Goal: Contribute content: Contribute content

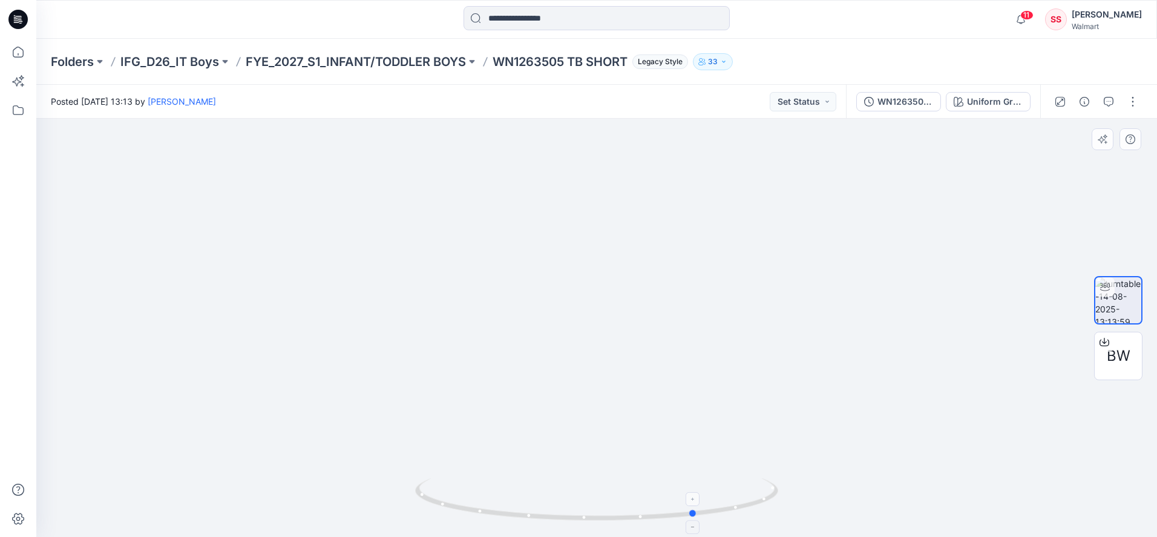
drag, startPoint x: 425, startPoint y: 494, endPoint x: 561, endPoint y: 506, distance: 137.3
click at [561, 506] on icon at bounding box center [598, 500] width 366 height 45
drag, startPoint x: 722, startPoint y: 516, endPoint x: 807, endPoint y: 500, distance: 86.7
click at [807, 500] on div at bounding box center [596, 328] width 1120 height 418
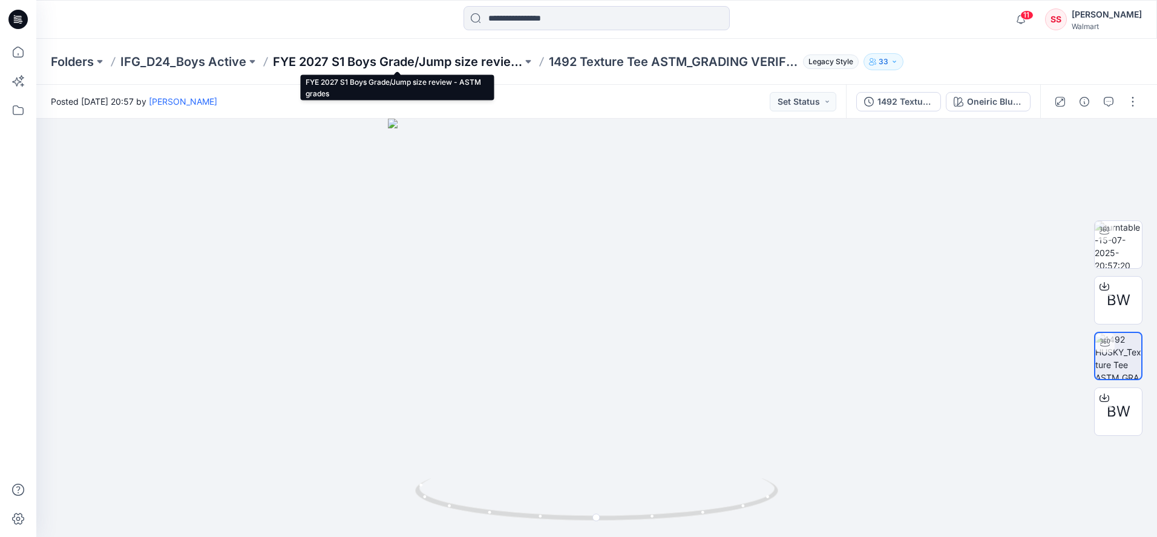
click at [316, 62] on p "FYE 2027 S1 Boys Grade/Jump size review - ASTM grades" at bounding box center [397, 61] width 249 height 17
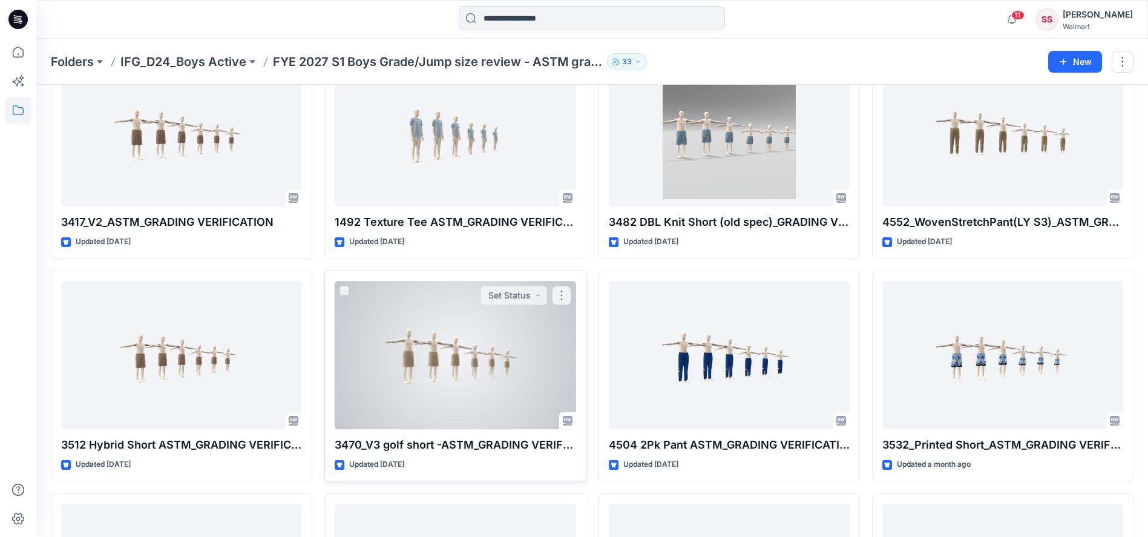
scroll to position [269, 0]
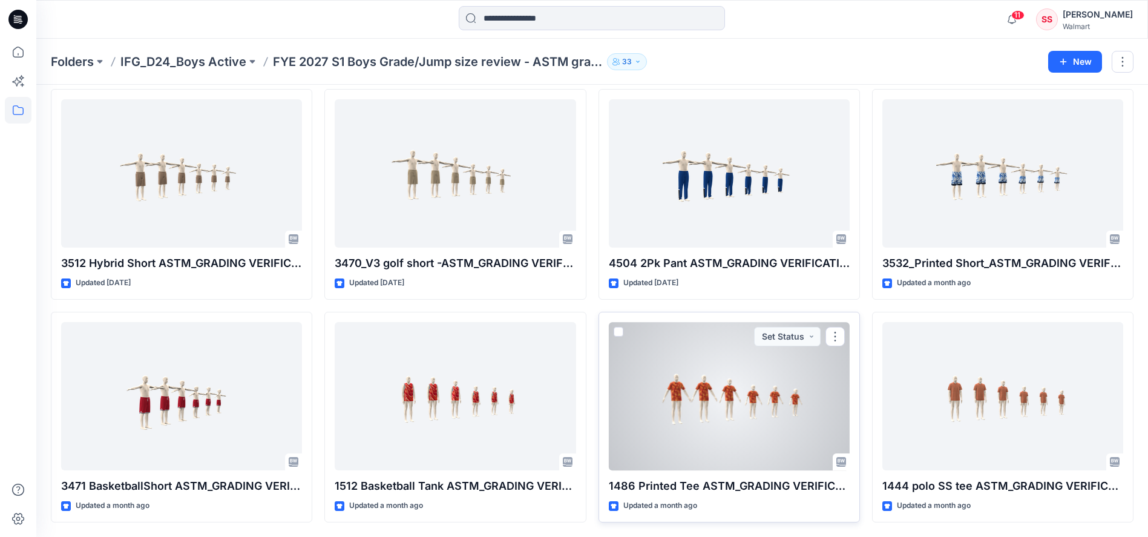
click at [679, 393] on div at bounding box center [729, 396] width 241 height 148
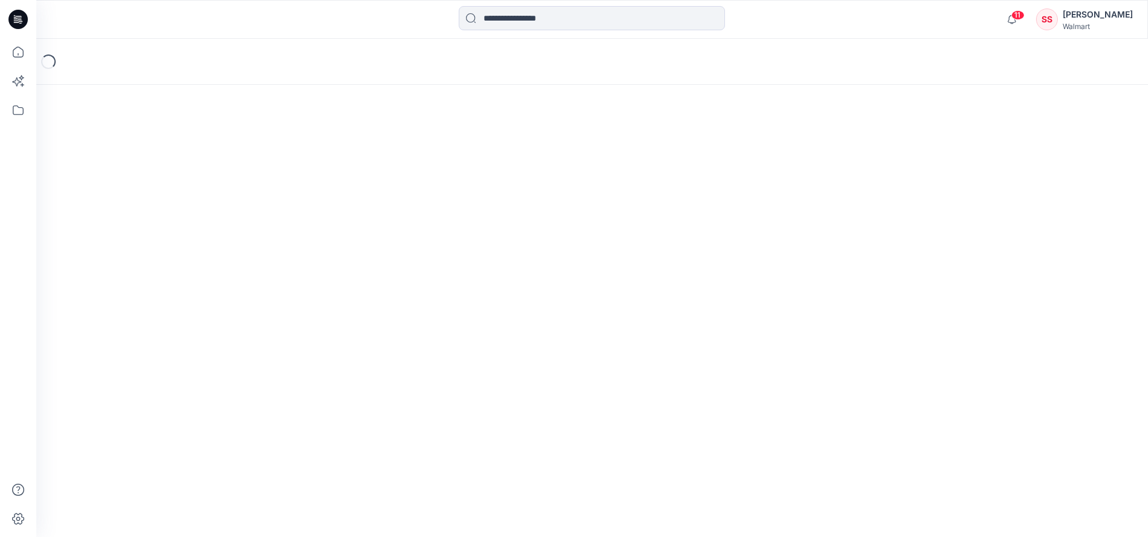
click at [679, 393] on div "Loading..." at bounding box center [591, 288] width 1111 height 498
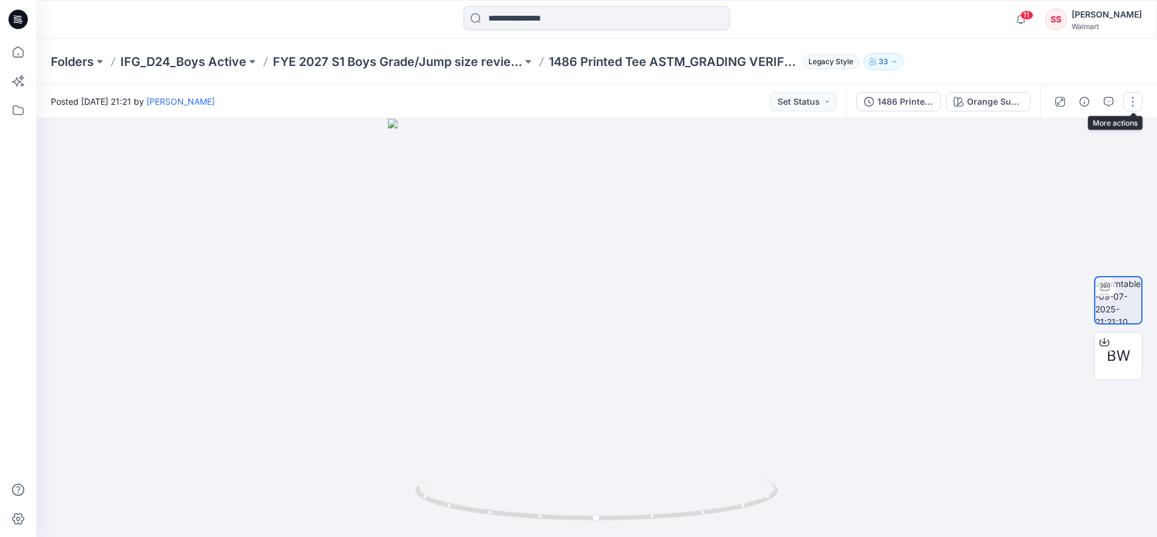
click at [1133, 98] on button "button" at bounding box center [1132, 101] width 19 height 19
click at [1060, 229] on p "View" at bounding box center [1057, 230] width 19 height 13
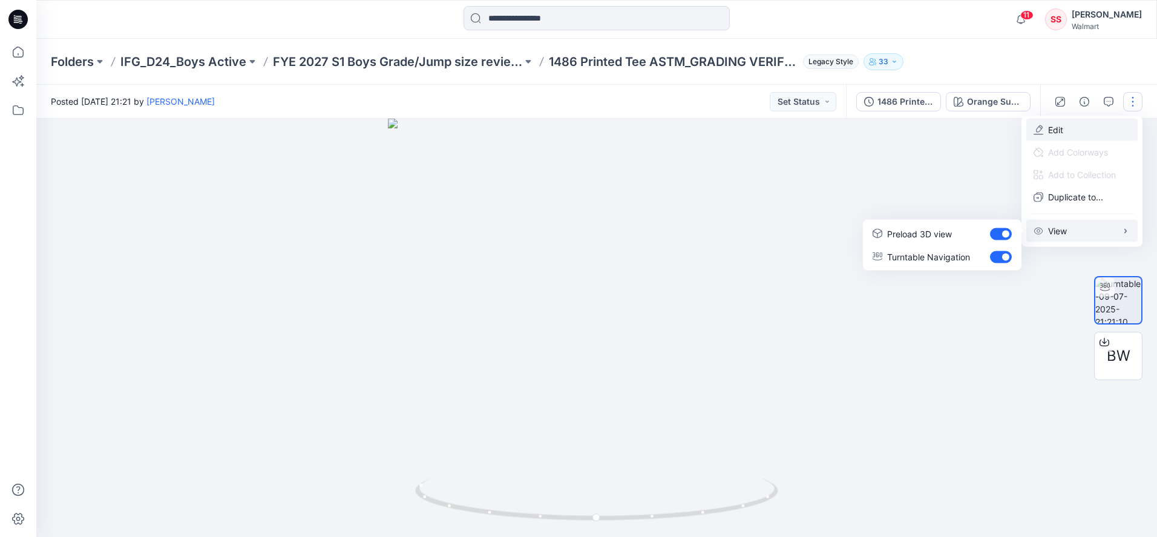
click at [1051, 131] on p "Edit" at bounding box center [1055, 129] width 15 height 13
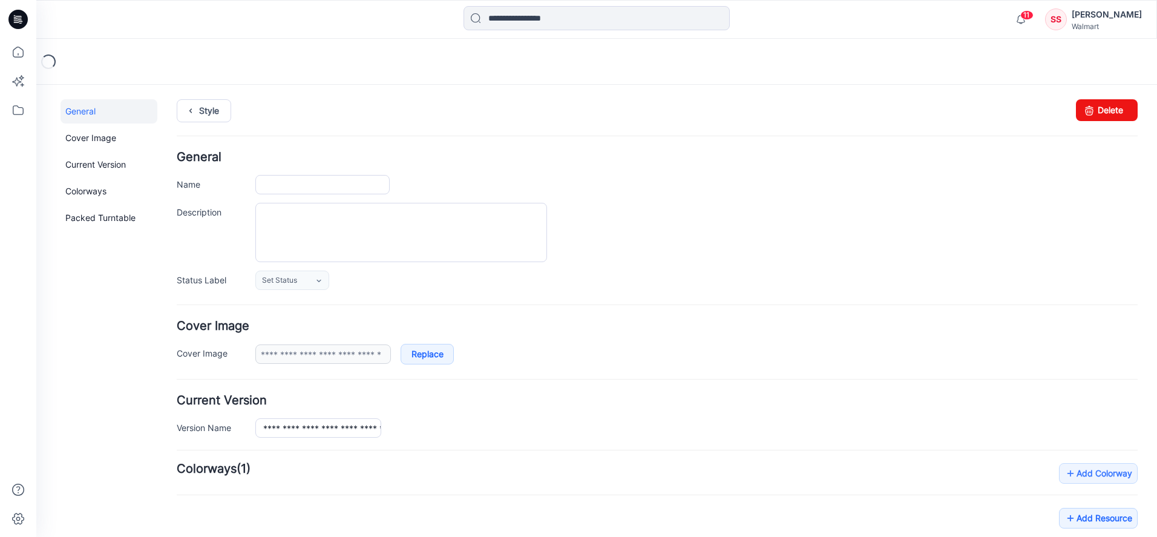
type input "**********"
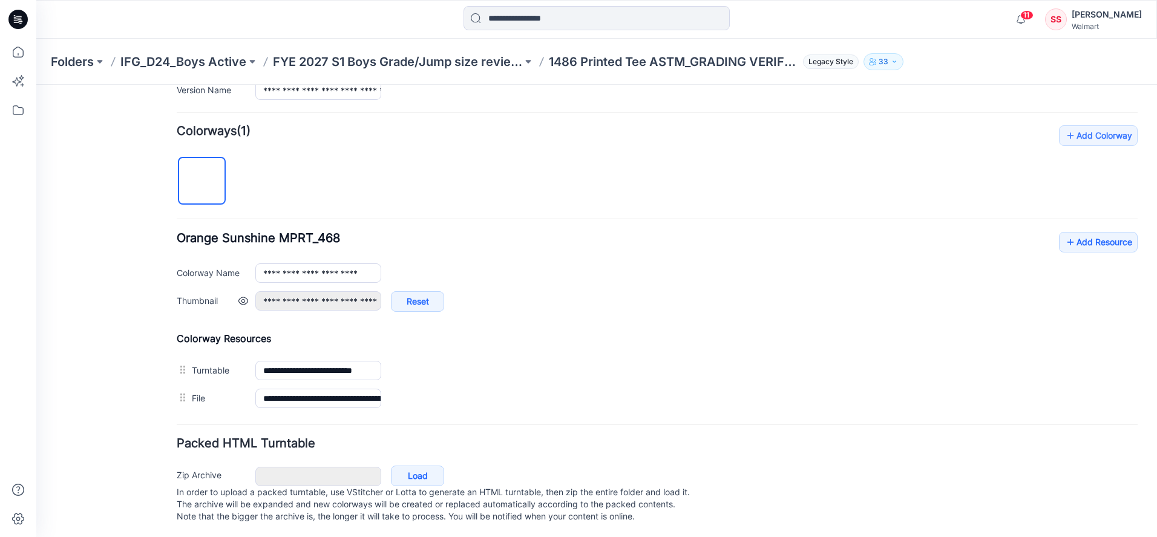
scroll to position [352, 0]
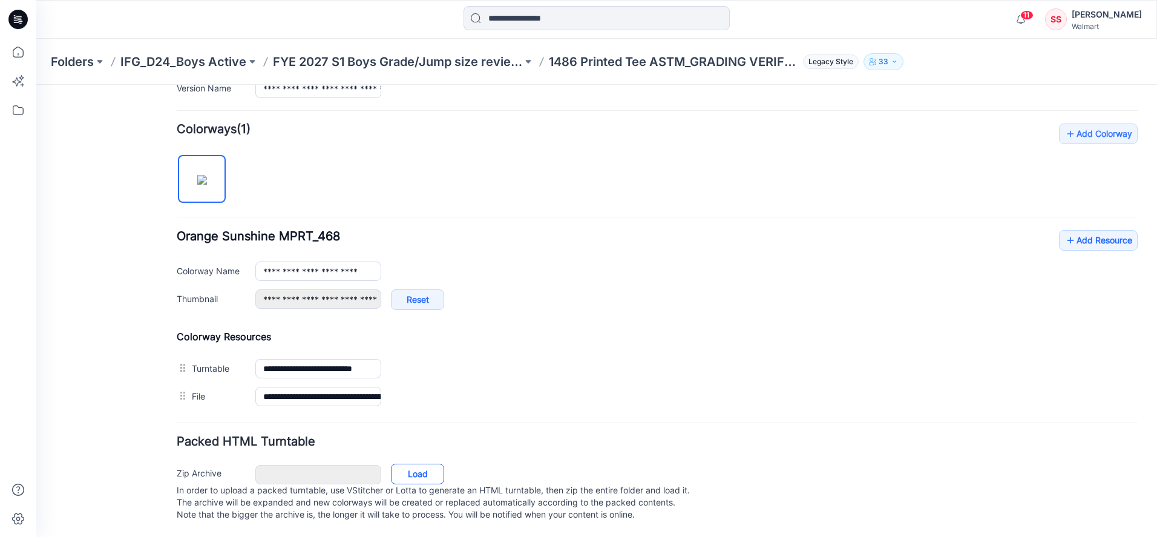
click at [420, 463] on link "Load" at bounding box center [417, 473] width 53 height 21
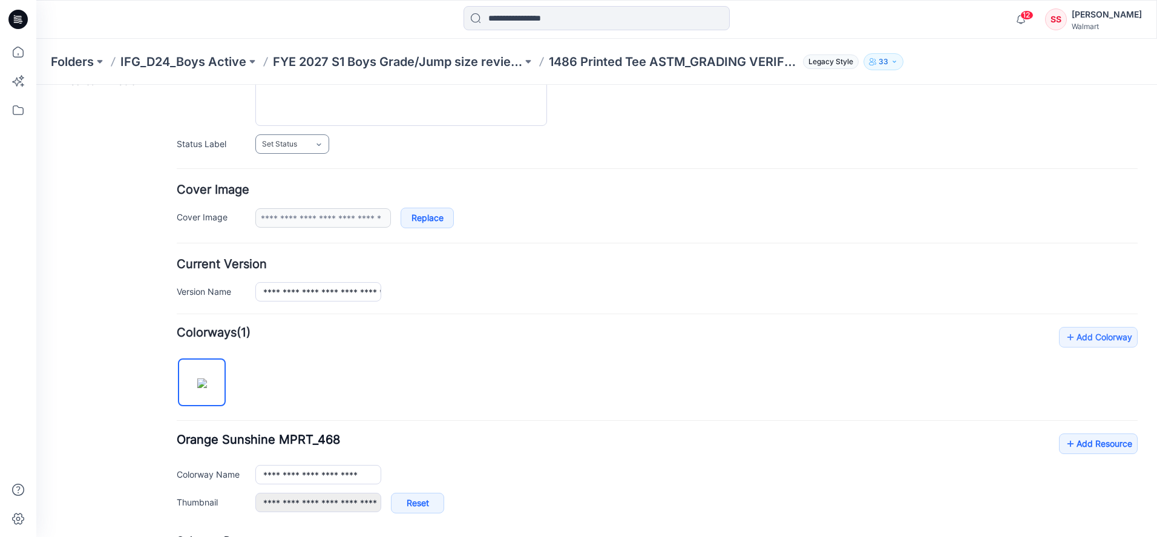
scroll to position [0, 0]
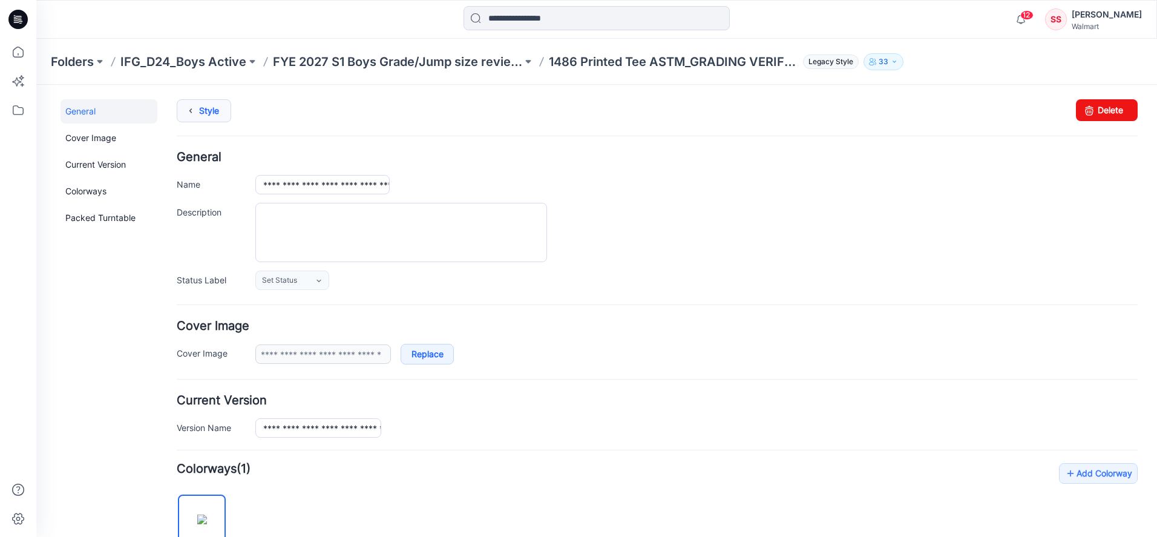
click at [188, 111] on icon at bounding box center [190, 111] width 17 height 22
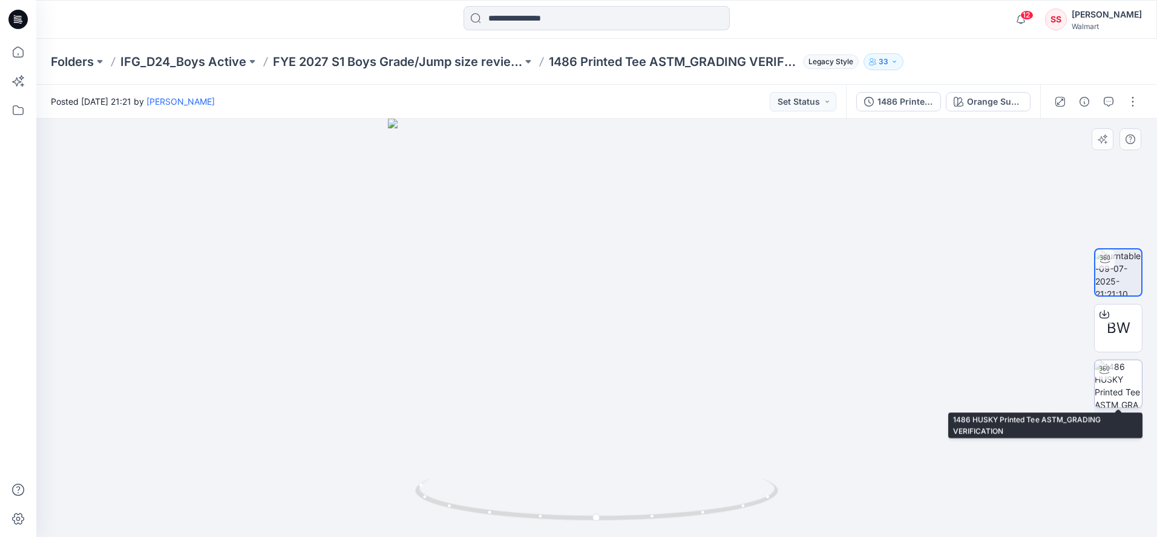
click at [1107, 386] on img at bounding box center [1117, 383] width 47 height 47
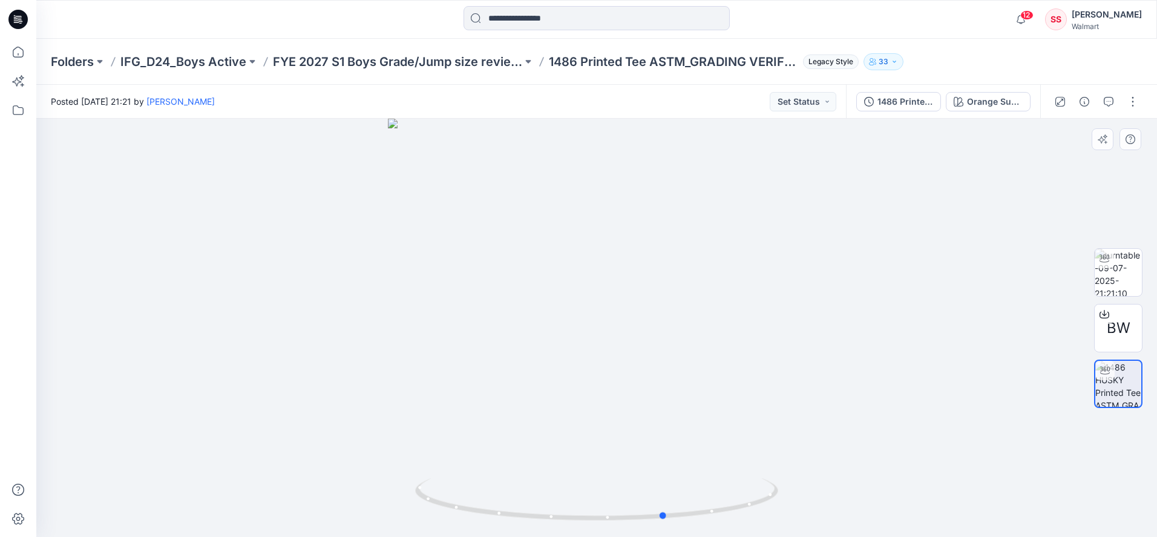
drag, startPoint x: 734, startPoint y: 504, endPoint x: 803, endPoint y: 500, distance: 69.1
click at [803, 500] on div at bounding box center [596, 328] width 1120 height 418
drag, startPoint x: 755, startPoint y: 502, endPoint x: 720, endPoint y: 500, distance: 35.2
click at [714, 512] on icon at bounding box center [598, 500] width 366 height 45
click at [1129, 104] on button "button" at bounding box center [1132, 101] width 19 height 19
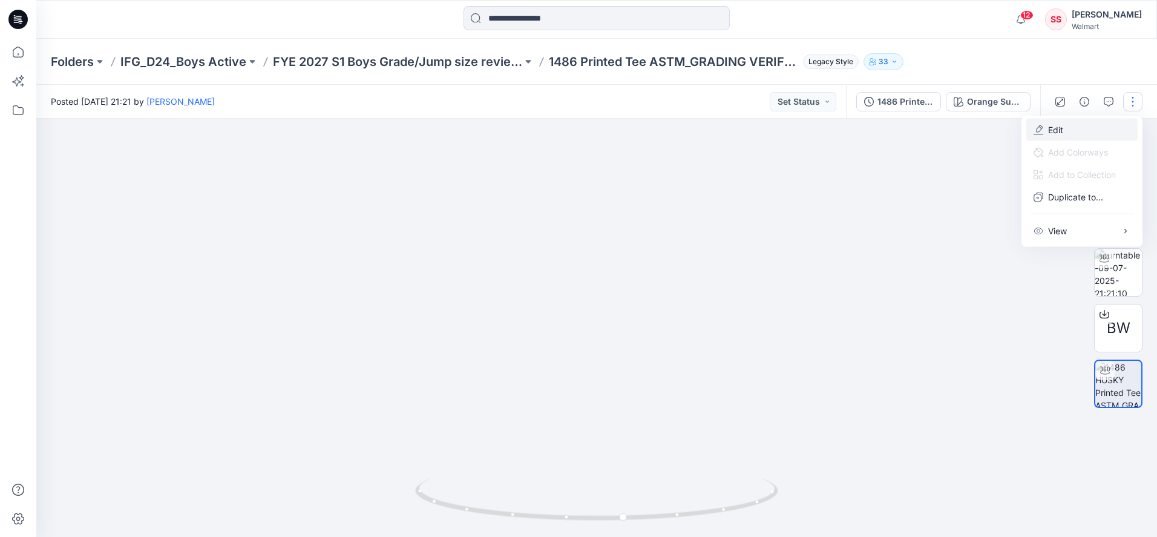
click at [1052, 125] on p "Edit" at bounding box center [1055, 129] width 15 height 13
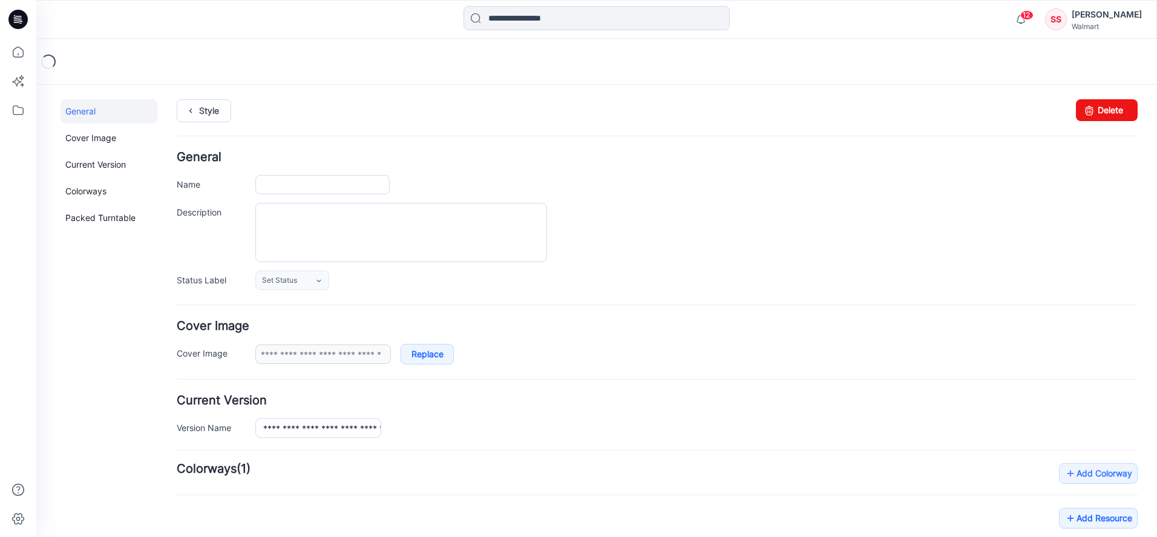
type input "**********"
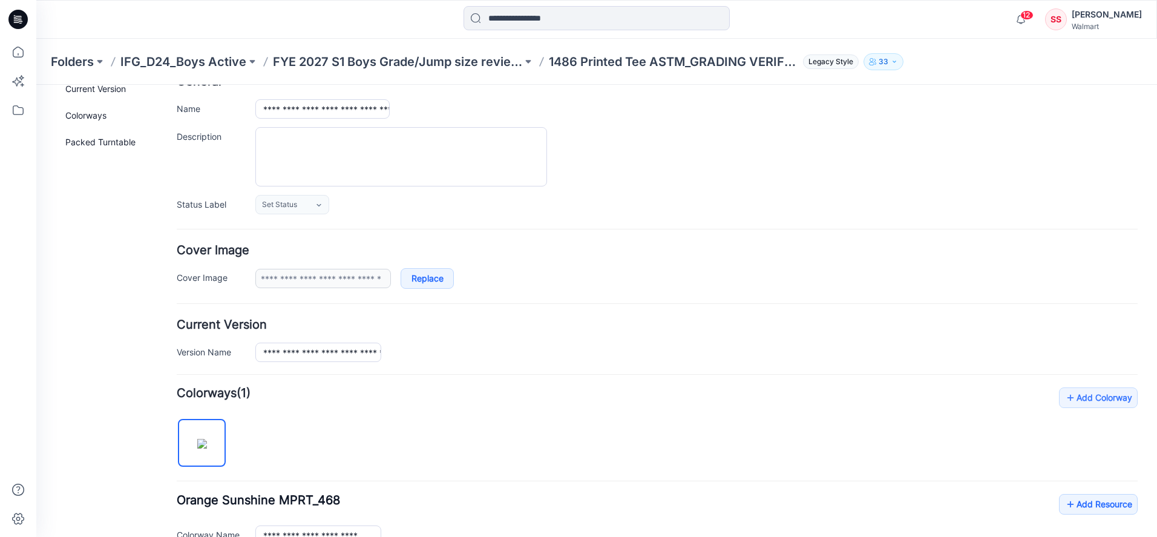
scroll to position [380, 0]
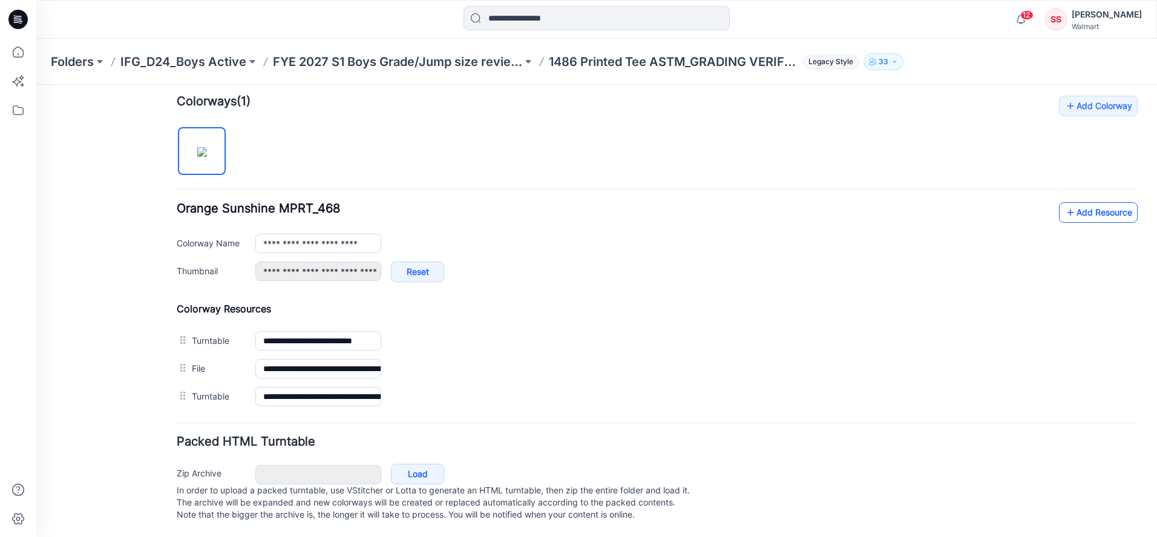
click at [1079, 202] on link "Add Resource" at bounding box center [1098, 212] width 79 height 21
click at [1094, 206] on link "Add Resource" at bounding box center [1098, 212] width 79 height 21
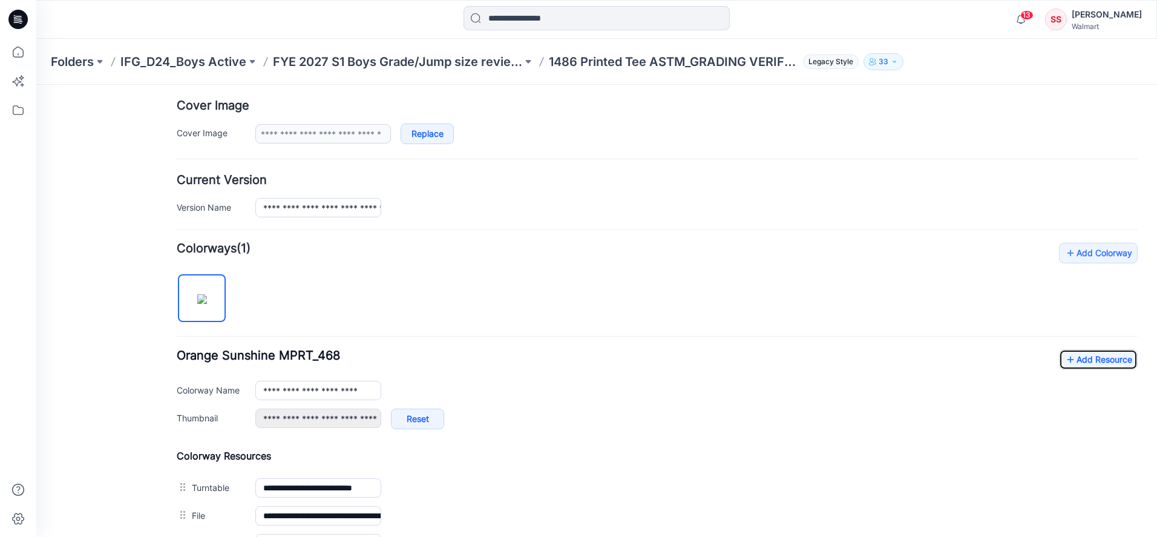
scroll to position [0, 0]
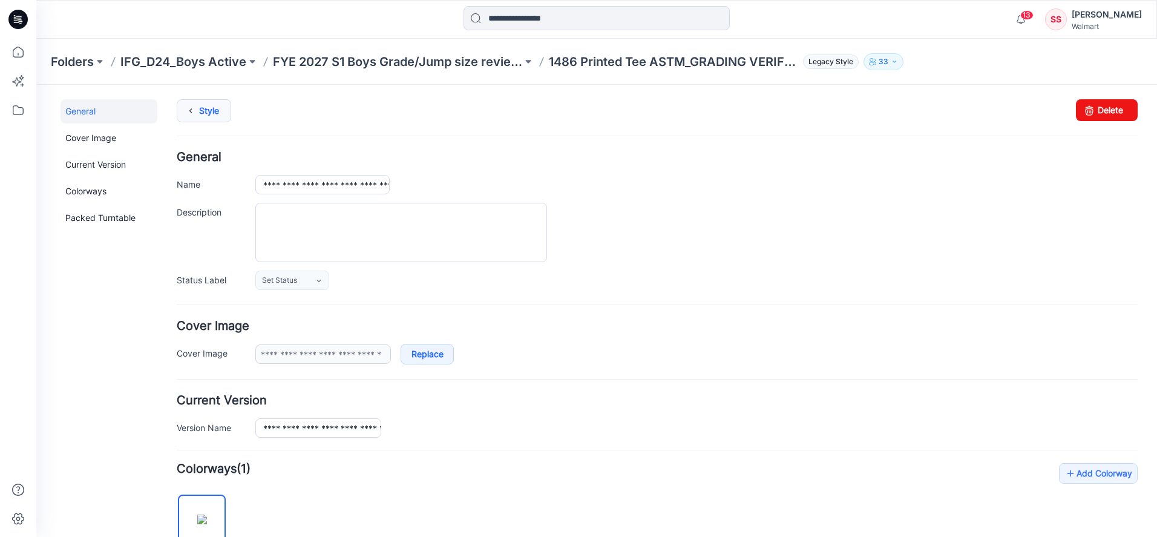
click at [192, 111] on icon at bounding box center [190, 111] width 17 height 22
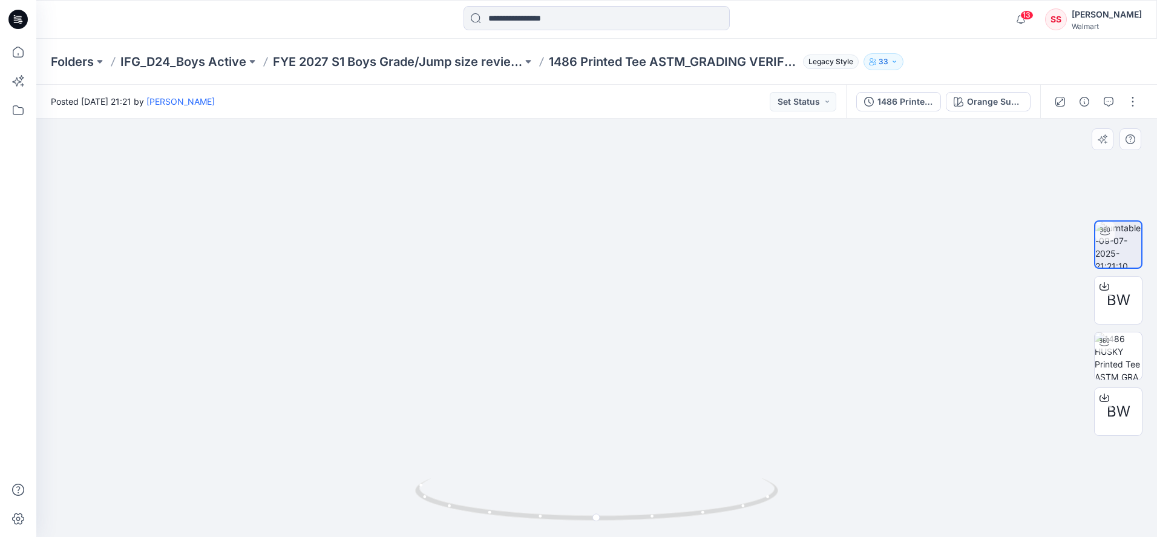
click at [884, 263] on img at bounding box center [596, 249] width 729 height 573
drag, startPoint x: 762, startPoint y: 505, endPoint x: 768, endPoint y: 497, distance: 9.1
click at [768, 497] on icon at bounding box center [598, 500] width 366 height 45
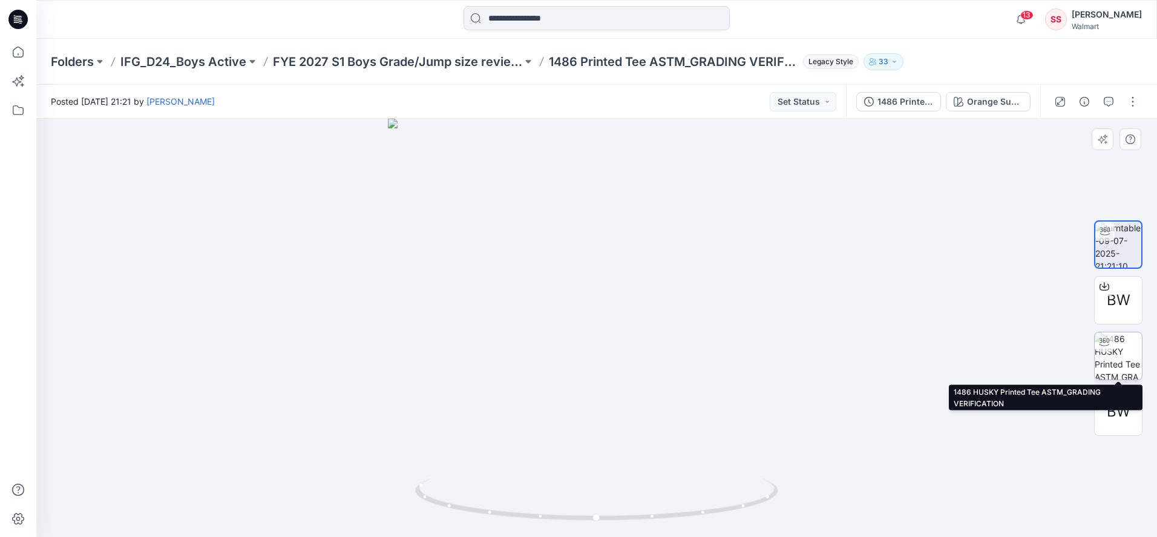
click at [1116, 348] on img at bounding box center [1117, 355] width 47 height 47
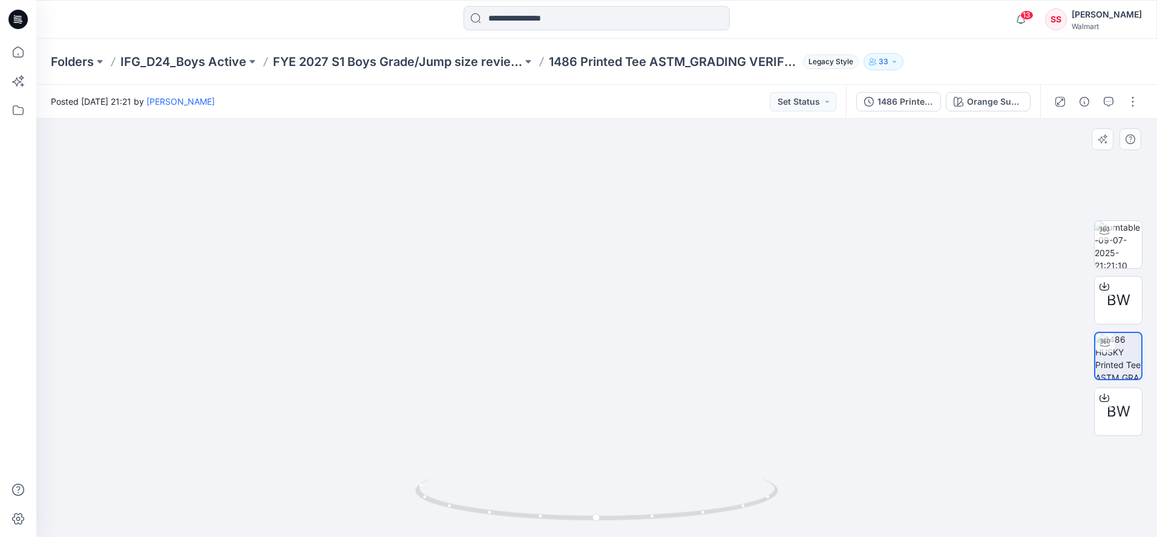
click at [975, 300] on div at bounding box center [596, 328] width 1120 height 418
drag, startPoint x: 762, startPoint y: 497, endPoint x: 726, endPoint y: 508, distance: 37.7
click at [722, 512] on icon at bounding box center [598, 500] width 366 height 45
drag, startPoint x: 449, startPoint y: 509, endPoint x: 465, endPoint y: 508, distance: 15.8
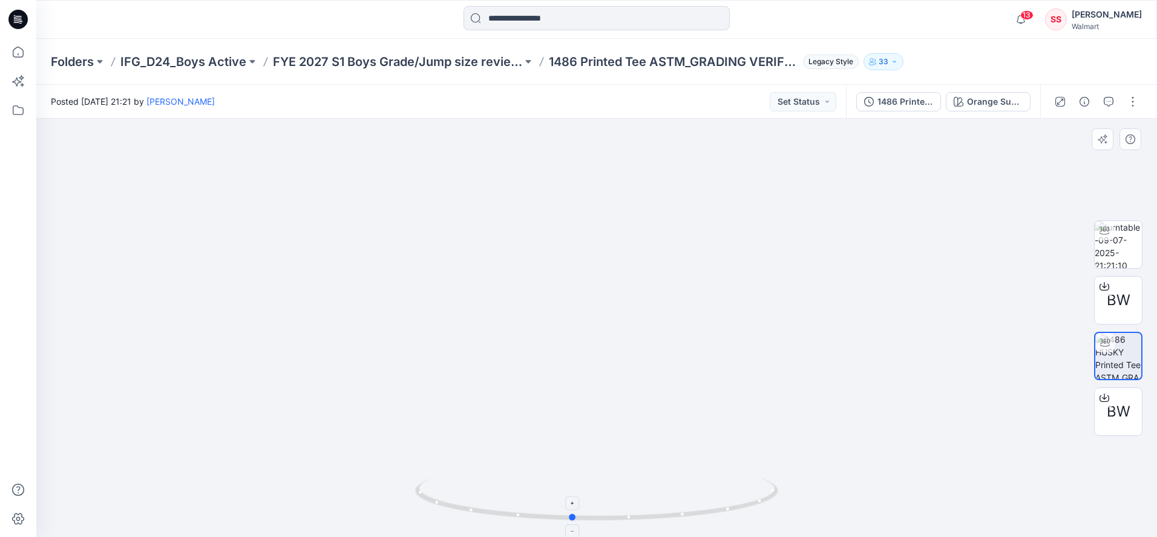
click at [465, 508] on icon at bounding box center [598, 500] width 366 height 45
click at [255, 474] on img at bounding box center [597, 187] width 978 height 697
click at [442, 503] on icon at bounding box center [598, 500] width 366 height 45
click at [1134, 103] on button "button" at bounding box center [1132, 101] width 19 height 19
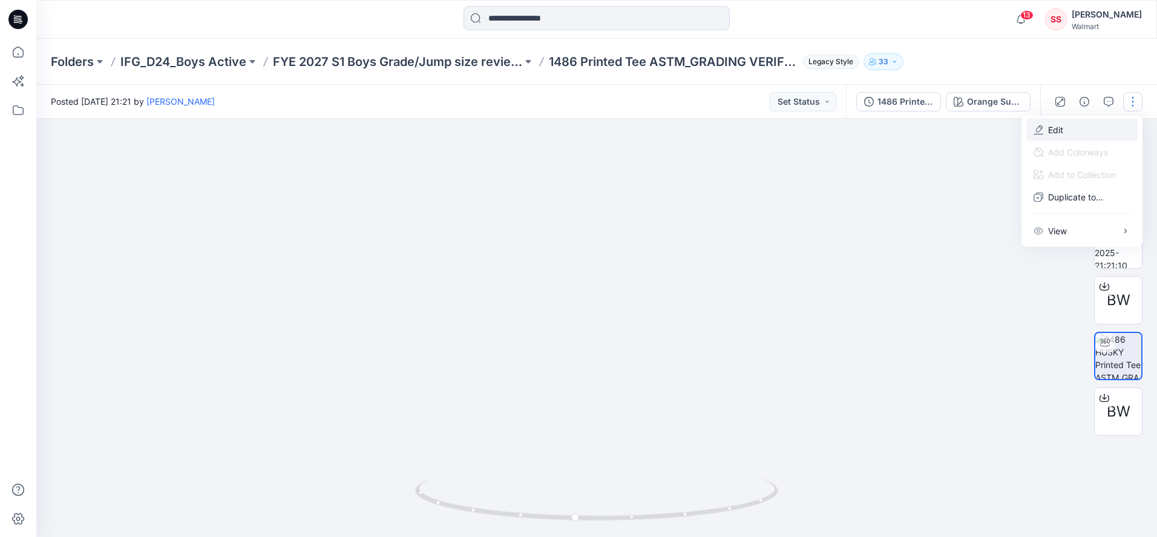
click at [1054, 129] on p "Edit" at bounding box center [1055, 129] width 15 height 13
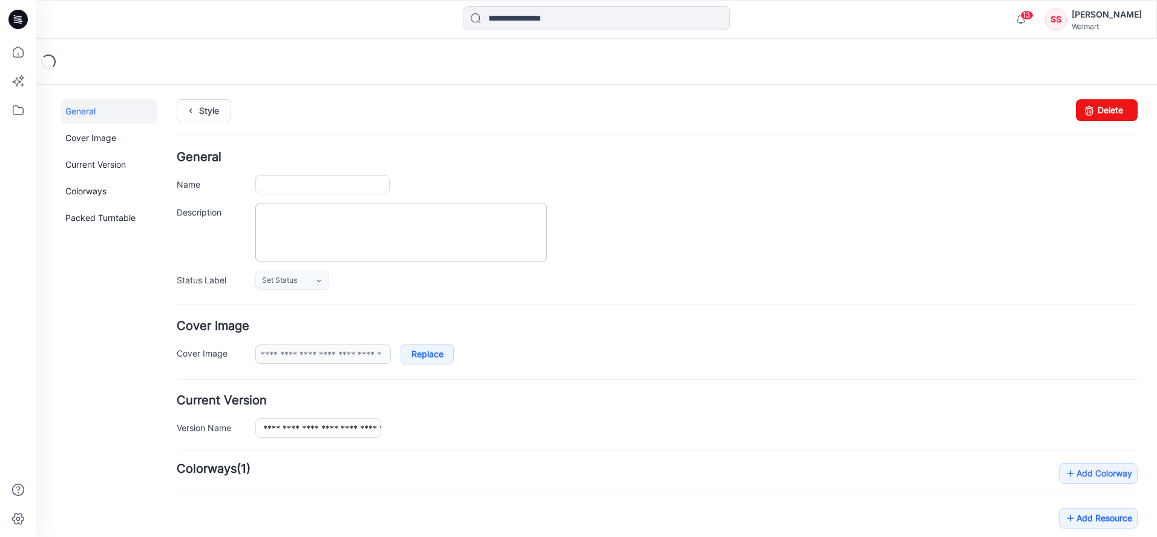
type input "**********"
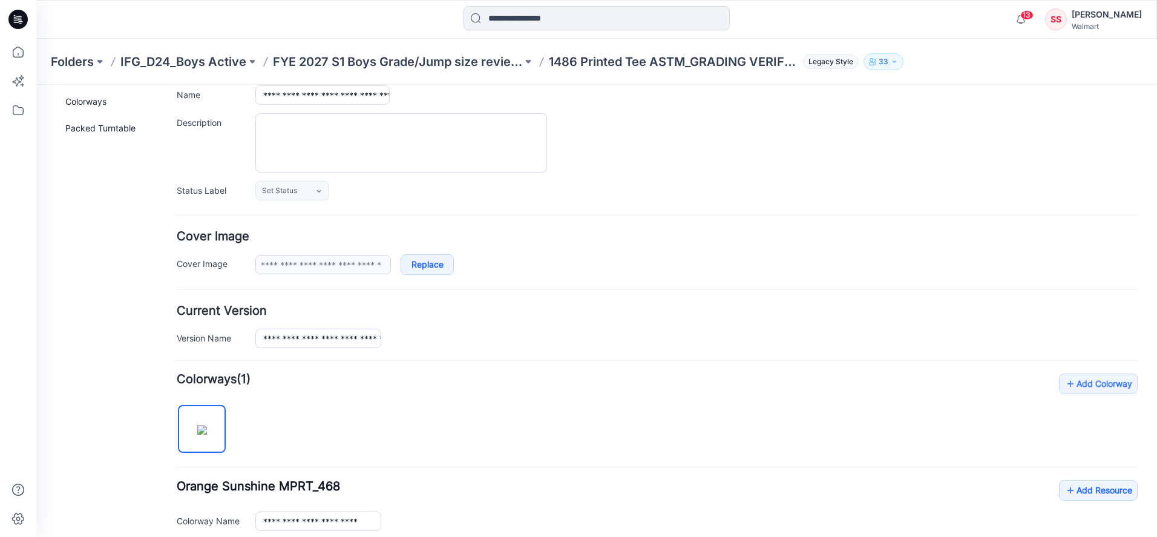
scroll to position [408, 0]
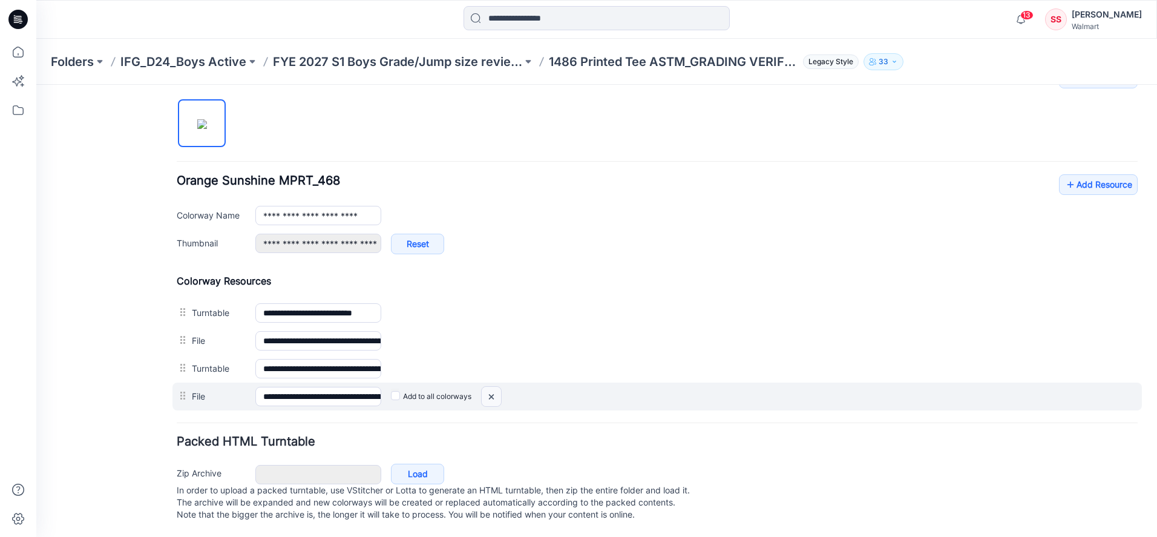
click at [36, 85] on img at bounding box center [36, 85] width 0 height 0
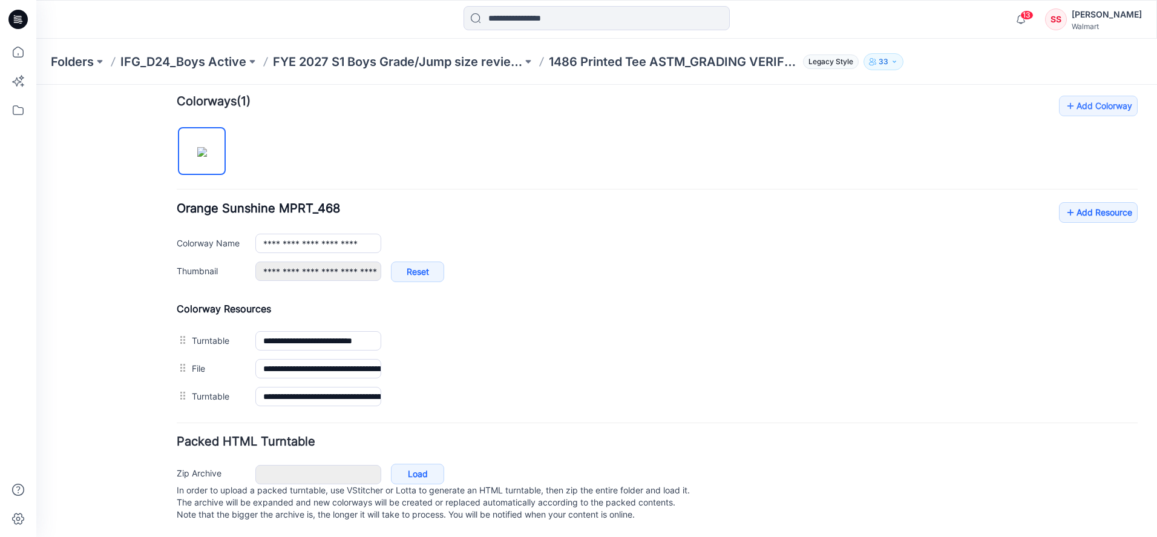
scroll to position [379, 0]
